Goal: Download file/media

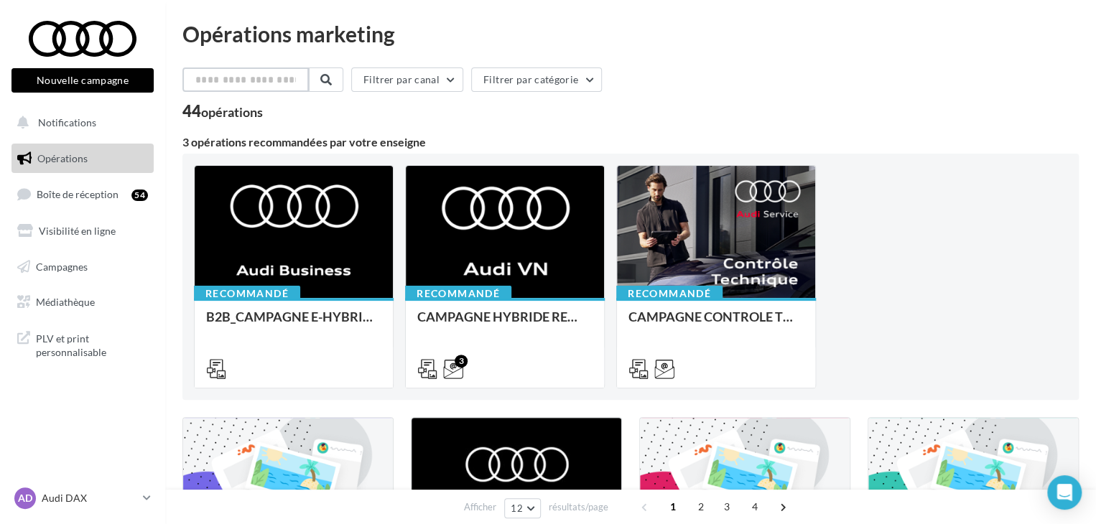
click at [261, 88] on input "text" at bounding box center [245, 79] width 126 height 24
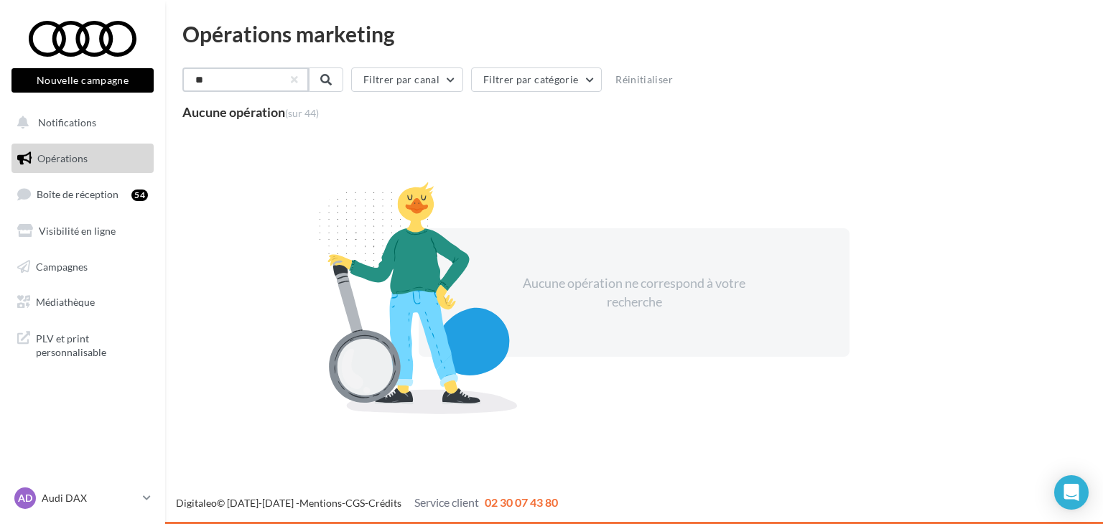
type input "*"
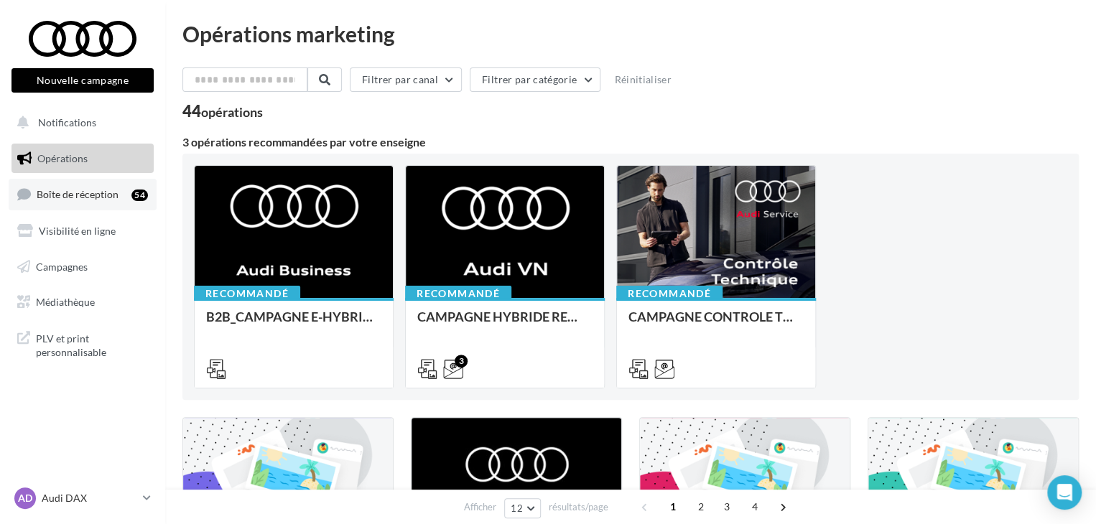
click at [83, 191] on span "Boîte de réception" at bounding box center [78, 194] width 82 height 12
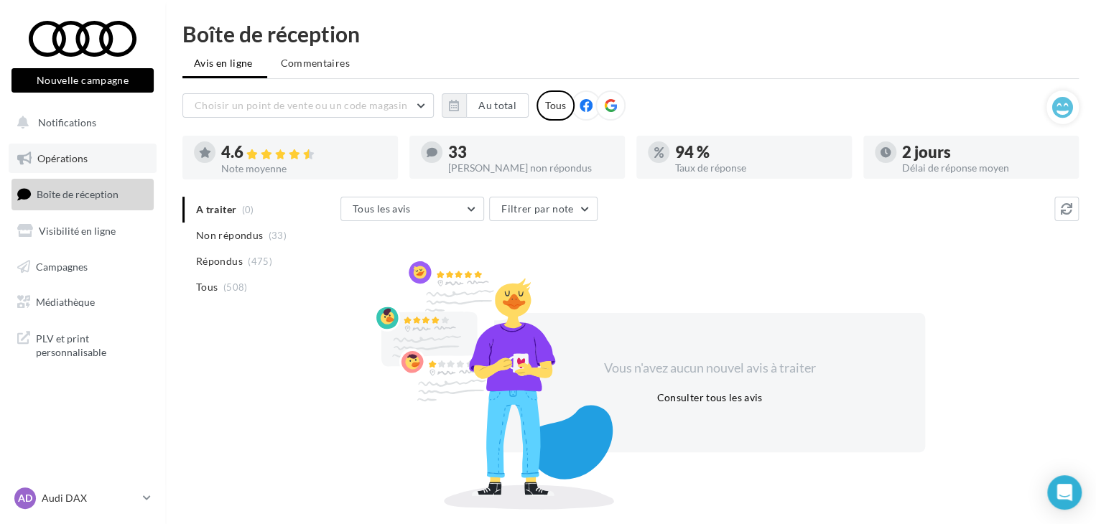
click at [84, 159] on span "Opérations" at bounding box center [62, 158] width 50 height 12
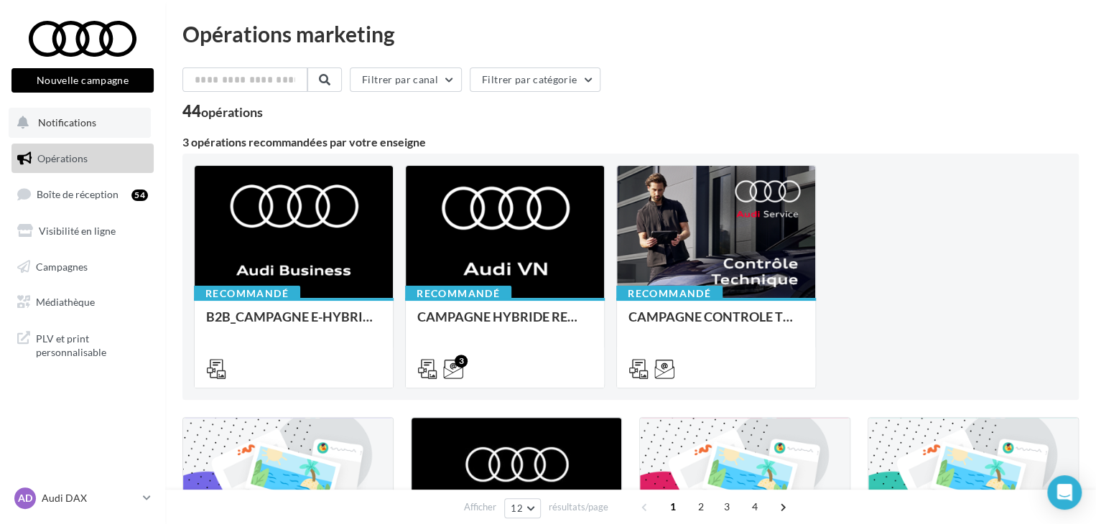
click at [85, 120] on span "Notifications" at bounding box center [67, 122] width 58 height 12
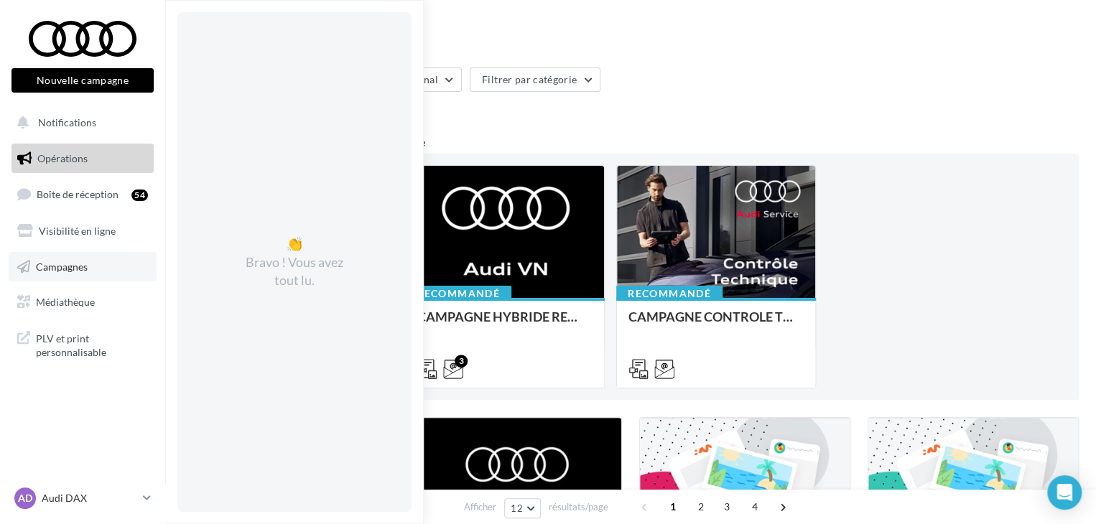
click at [60, 269] on span "Campagnes" at bounding box center [62, 266] width 52 height 12
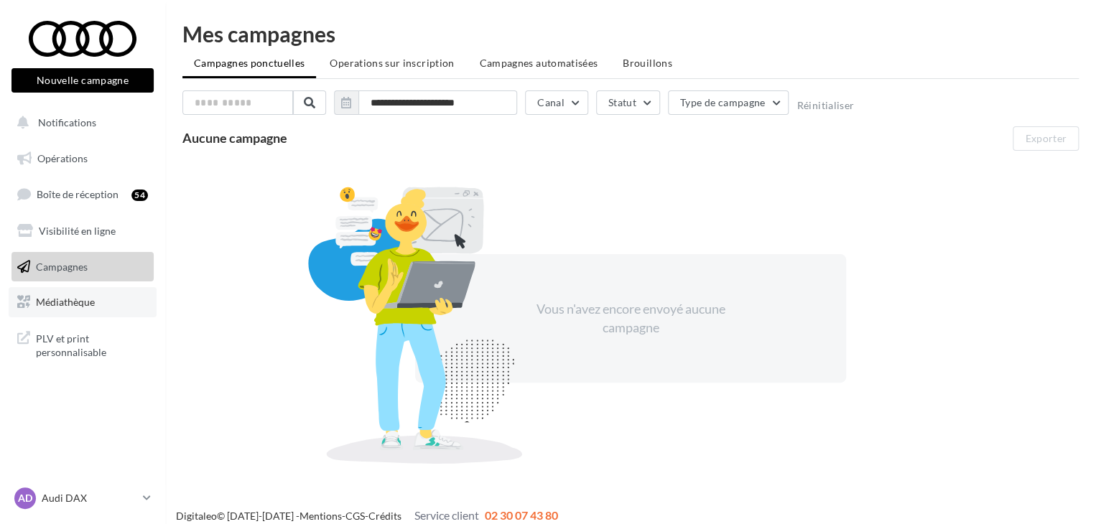
click at [56, 301] on span "Médiathèque" at bounding box center [65, 302] width 59 height 12
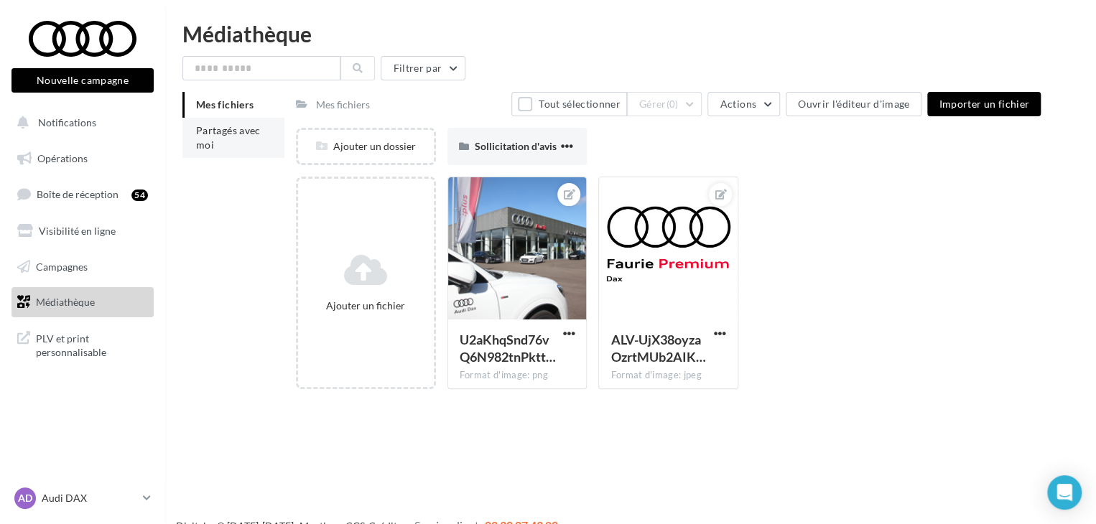
click at [210, 135] on span "Partagés avec moi" at bounding box center [228, 137] width 65 height 27
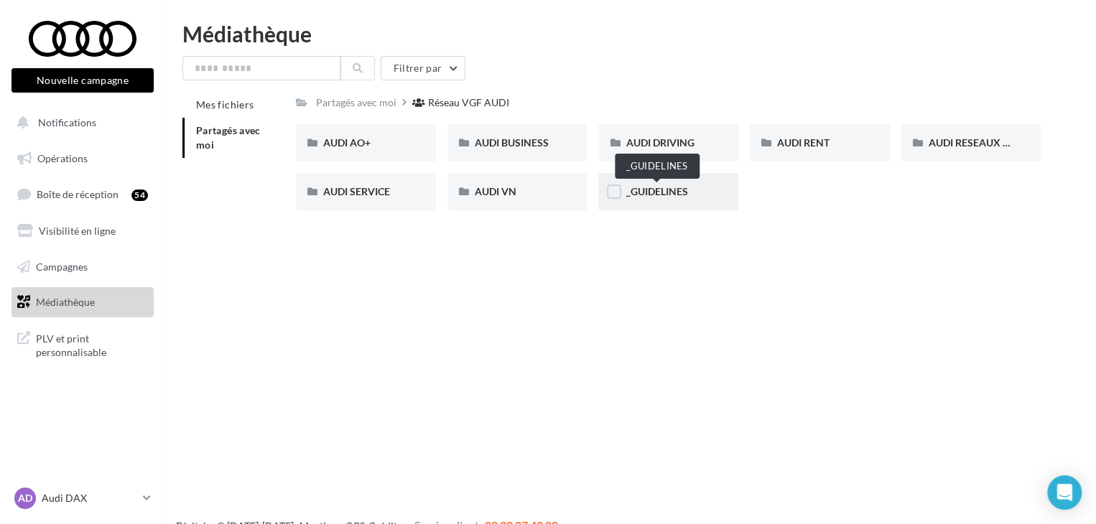
click at [673, 193] on span "_GUIDELINES" at bounding box center [656, 191] width 62 height 12
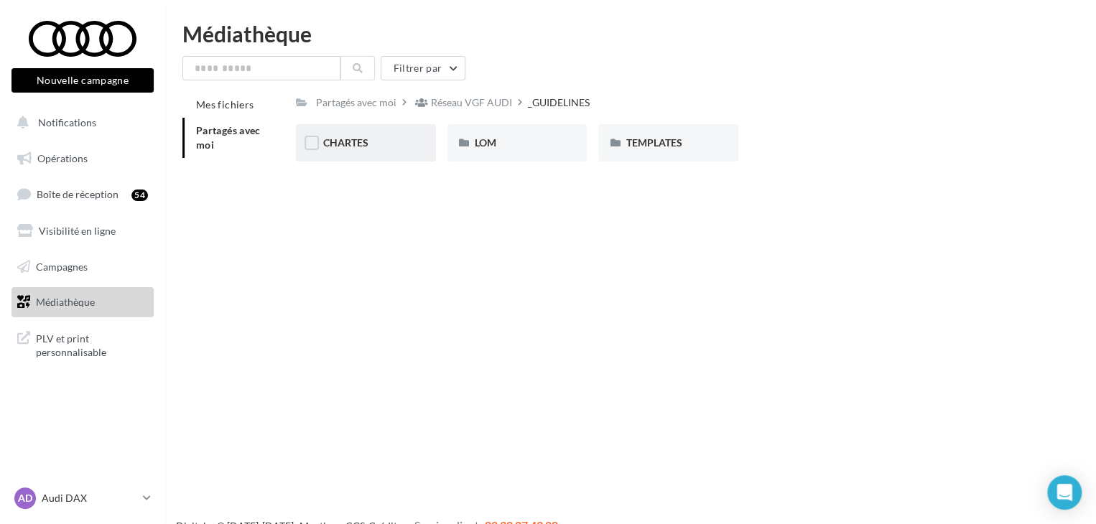
click at [385, 136] on div "CHARTES" at bounding box center [365, 143] width 85 height 14
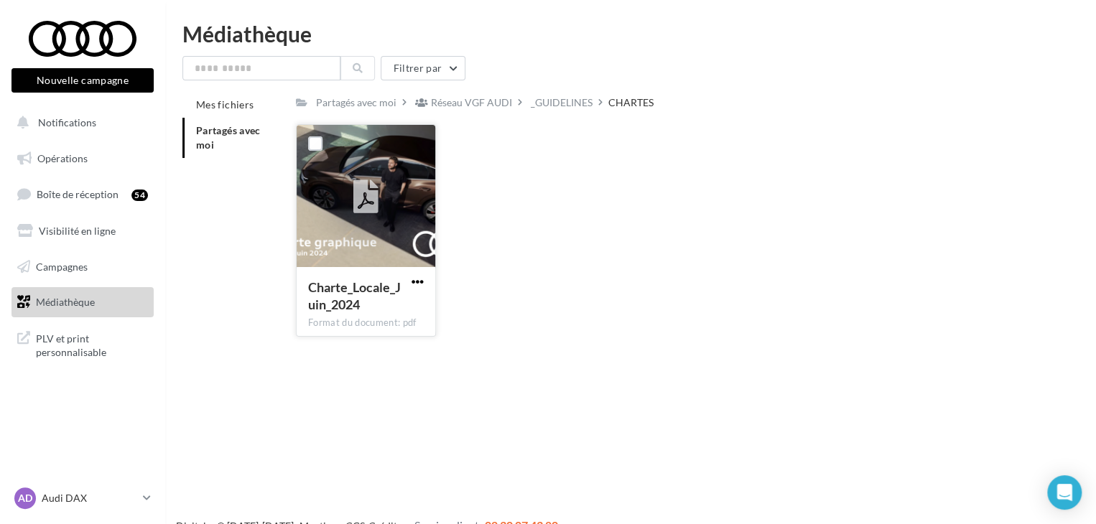
click at [414, 280] on span "button" at bounding box center [417, 282] width 12 height 12
click at [365, 309] on button "Télécharger" at bounding box center [355, 310] width 144 height 37
click at [564, 103] on div "_GUIDELINES" at bounding box center [562, 102] width 62 height 14
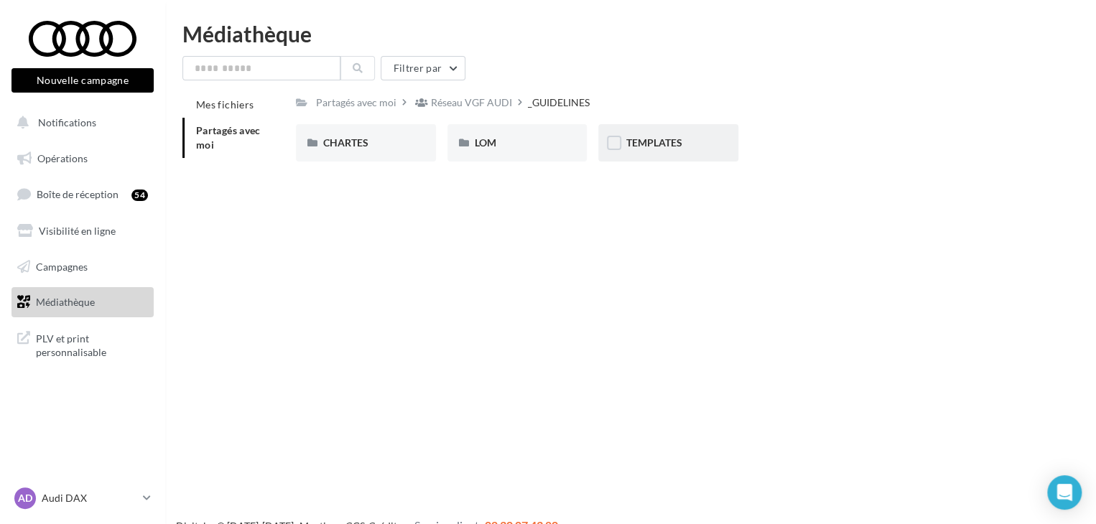
click at [694, 154] on div "TEMPLATES" at bounding box center [668, 142] width 140 height 37
click at [393, 145] on div "AUDI FLEET" at bounding box center [365, 143] width 85 height 14
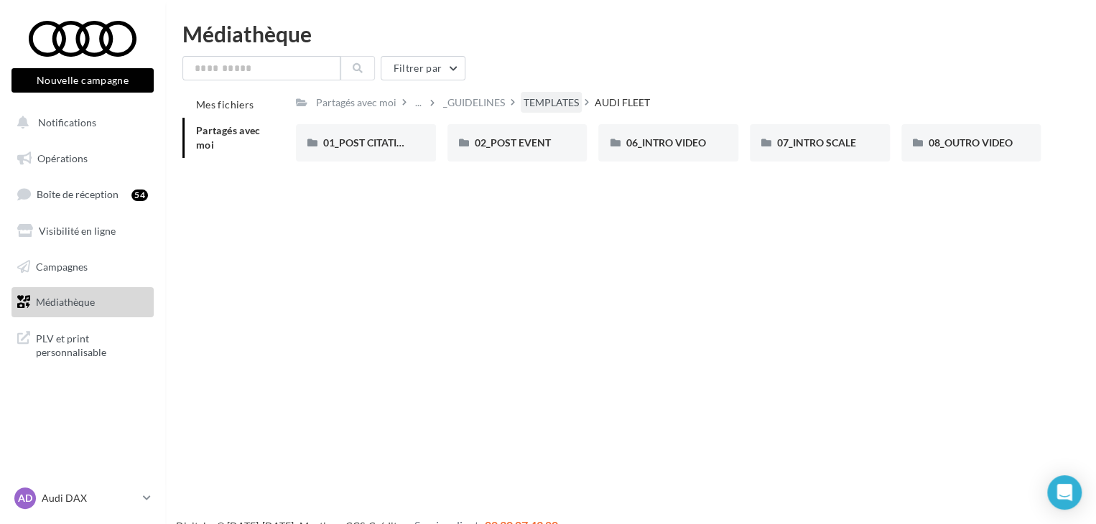
click at [563, 100] on div "TEMPLATES" at bounding box center [550, 102] width 55 height 14
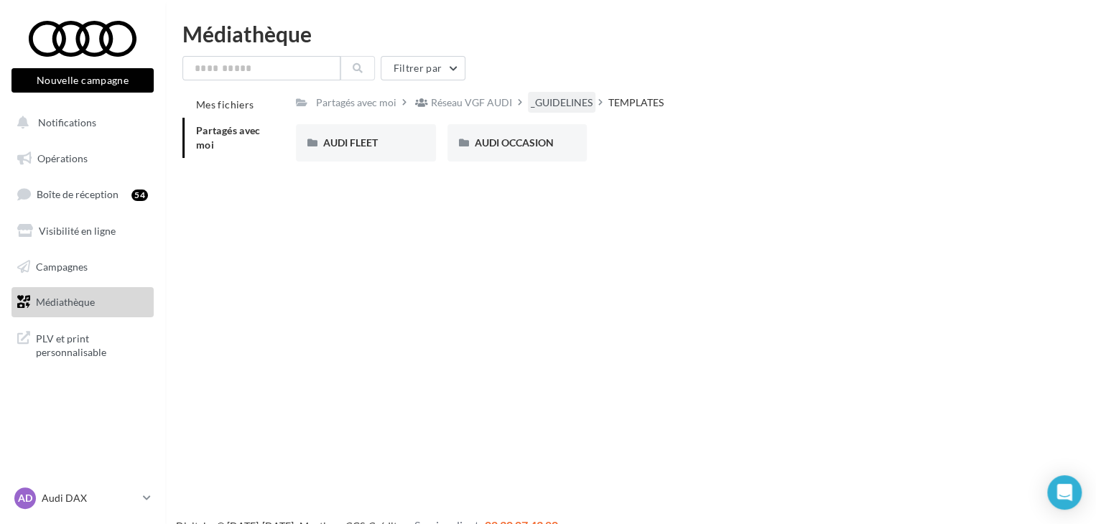
click at [556, 101] on div "_GUIDELINES" at bounding box center [562, 102] width 62 height 14
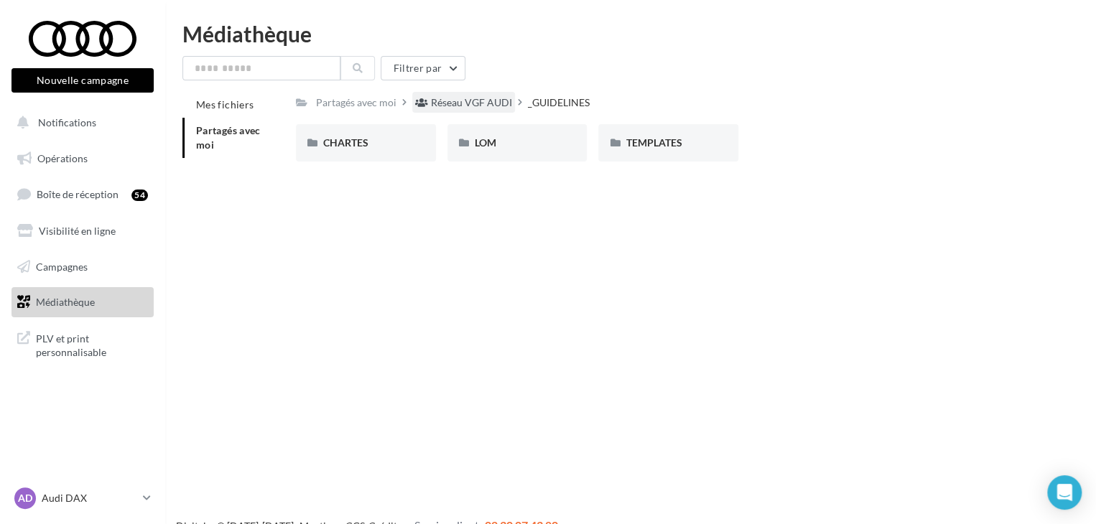
click at [466, 102] on div "Réseau VGF AUDI" at bounding box center [471, 102] width 81 height 14
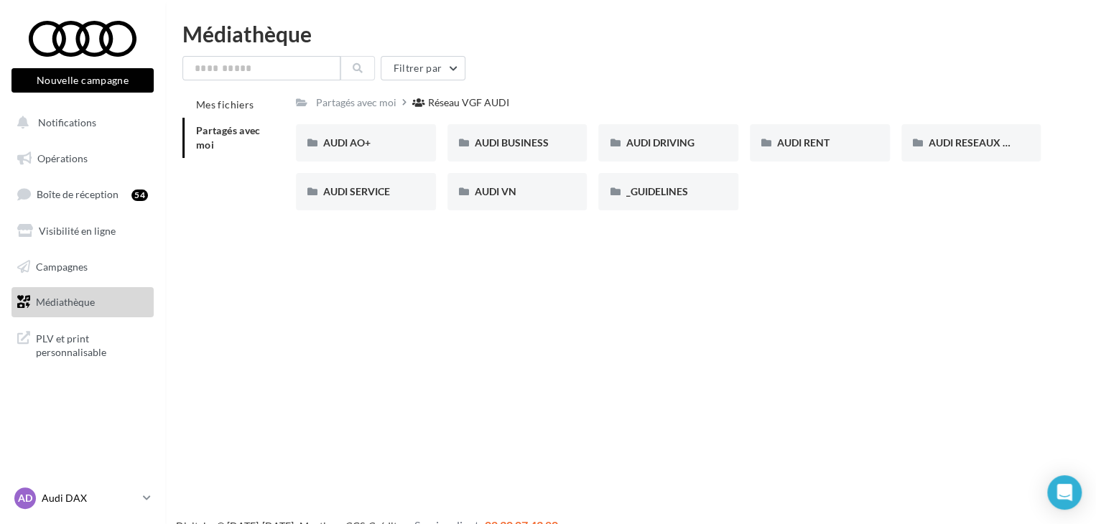
click at [129, 493] on p "Audi DAX" at bounding box center [89, 498] width 95 height 14
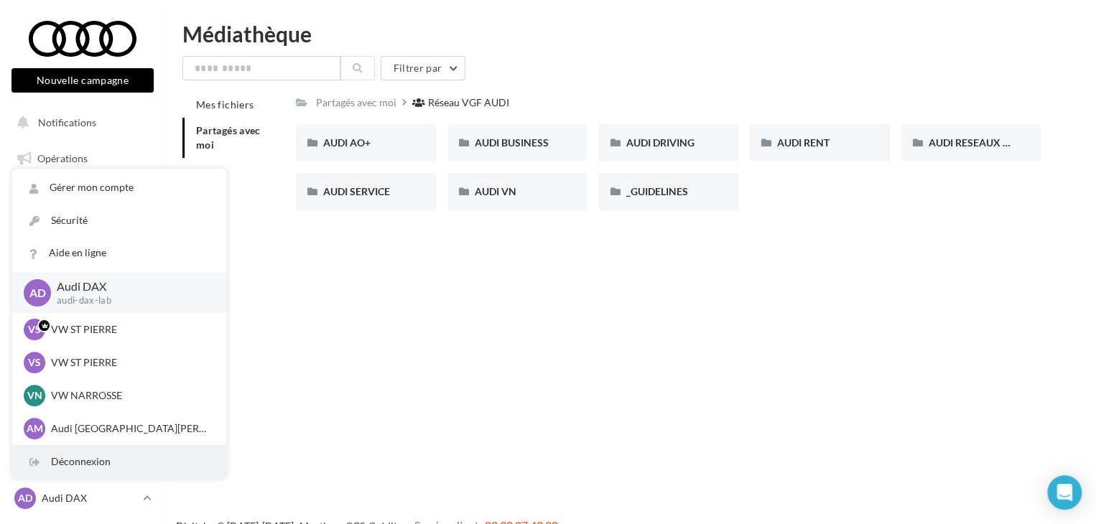
click at [92, 467] on div "Déconnexion" at bounding box center [119, 462] width 214 height 32
